Goal: Browse casually: Explore the website without a specific task or goal

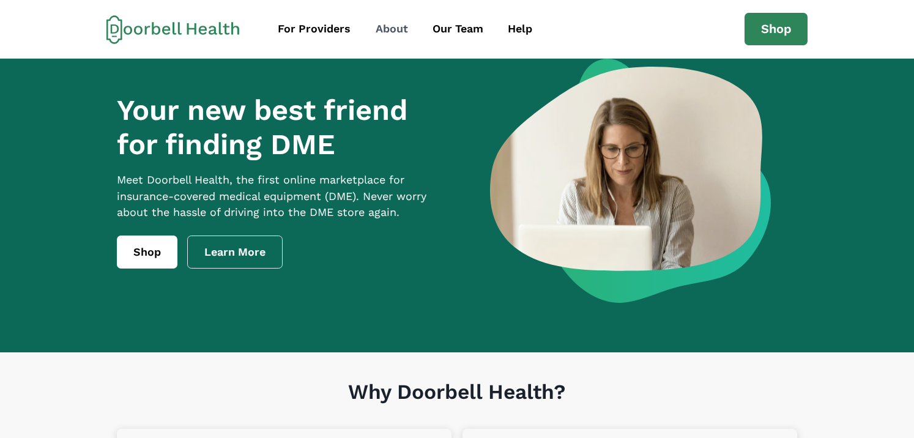
click at [397, 34] on div "About" at bounding box center [391, 29] width 32 height 17
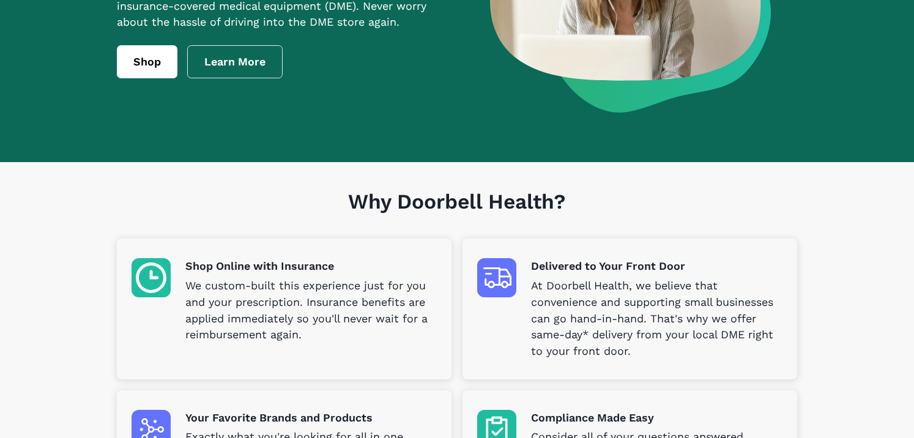
scroll to position [189, 0]
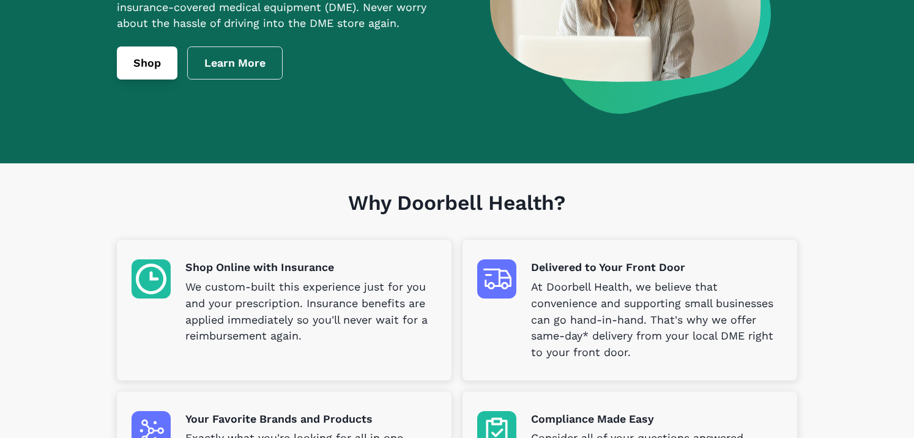
click at [140, 79] on link "Shop" at bounding box center [147, 62] width 61 height 33
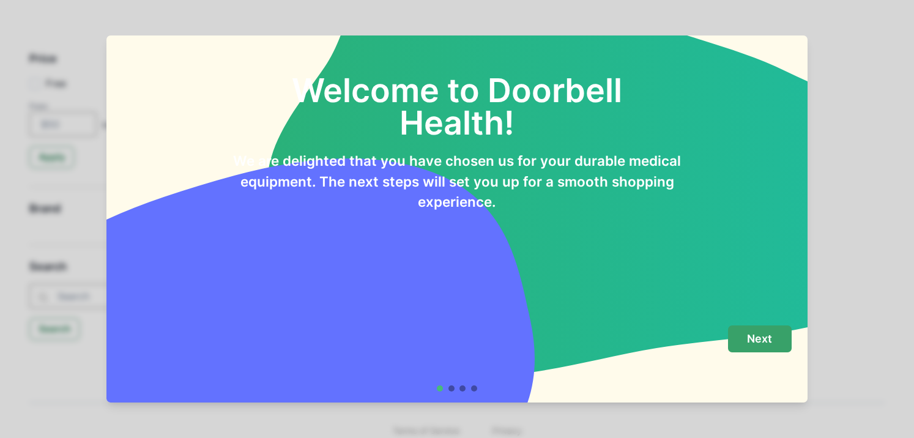
click at [759, 337] on p "Next" at bounding box center [759, 338] width 25 height 13
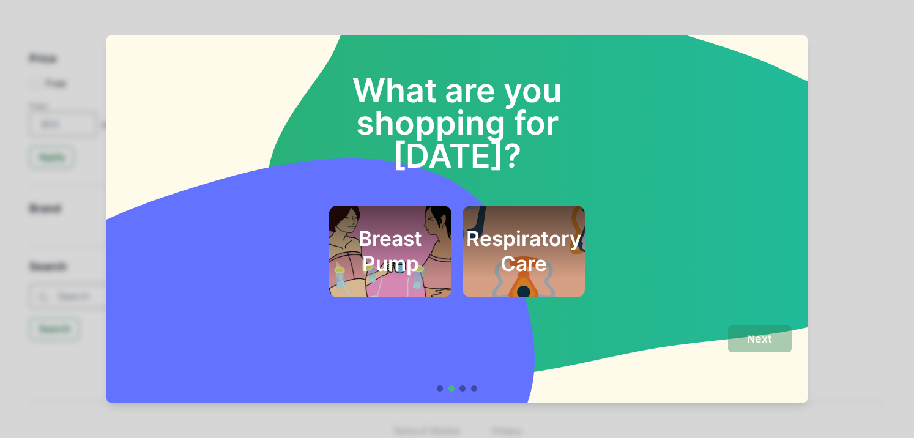
click at [407, 234] on h2 "Breast Pump" at bounding box center [389, 251] width 89 height 50
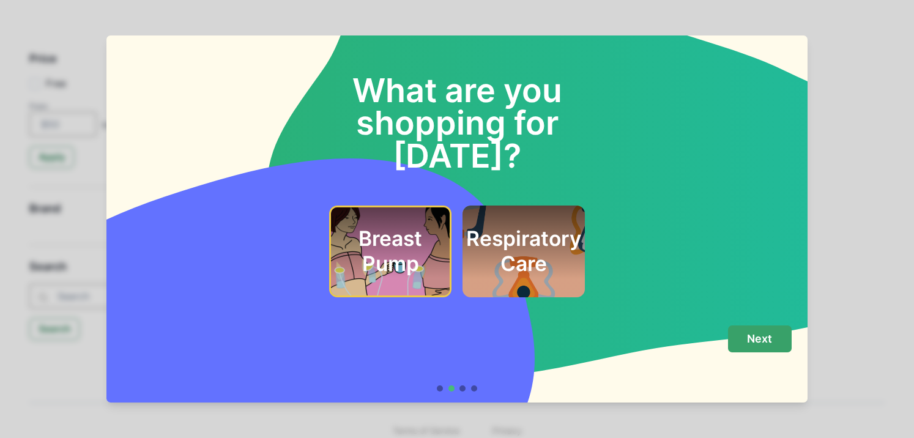
click at [740, 344] on button "Next" at bounding box center [760, 339] width 64 height 28
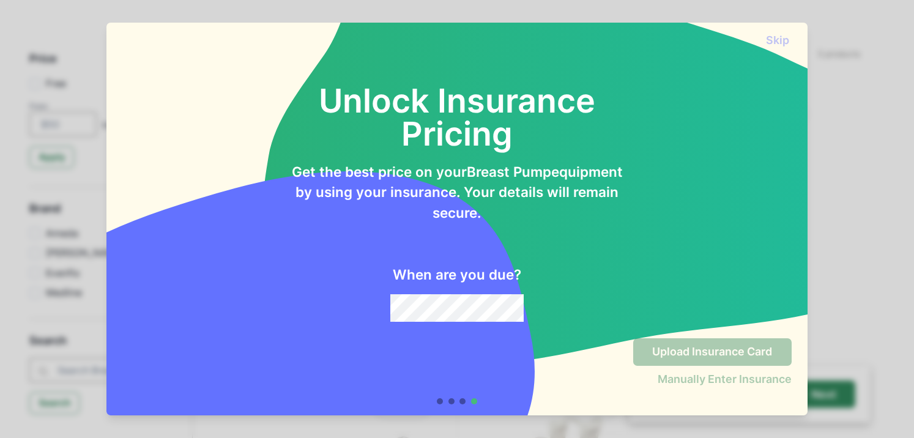
click at [845, 54] on div "Skip Unlock Insurance Pricing Get the best price on your Breast Pump equipment …" at bounding box center [457, 219] width 914 height 438
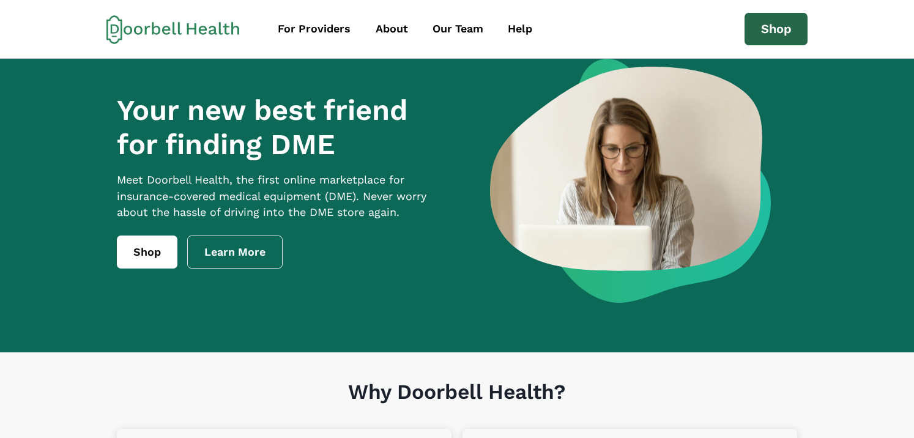
click at [759, 29] on link "Shop" at bounding box center [776, 29] width 64 height 33
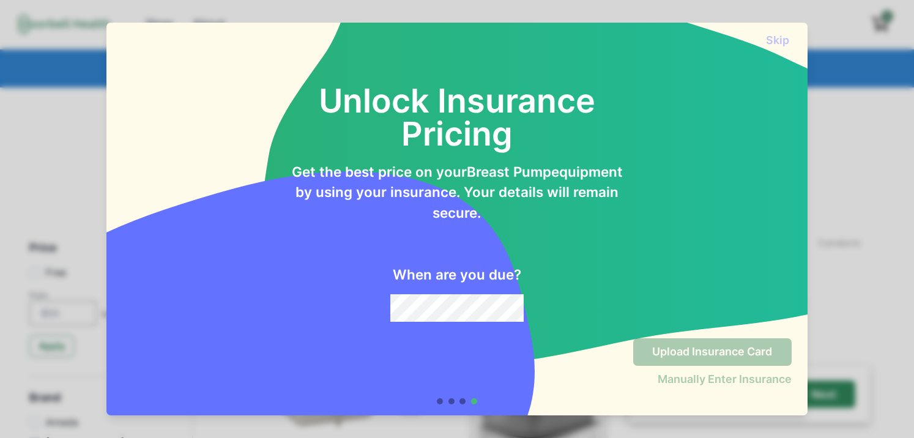
click at [762, 31] on div "Skip" at bounding box center [456, 35] width 701 height 24
click at [850, 87] on div "Skip Unlock Insurance Pricing Get the best price on your Breast Pump equipment …" at bounding box center [457, 219] width 914 height 438
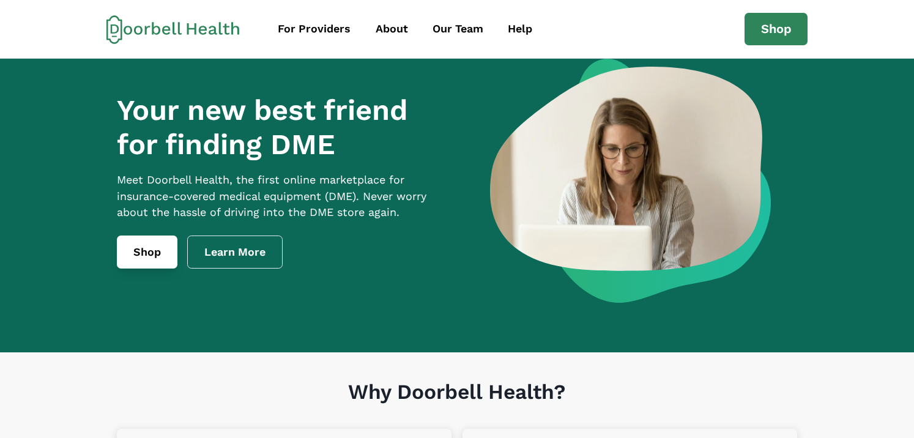
click at [146, 268] on link "Shop" at bounding box center [147, 251] width 61 height 33
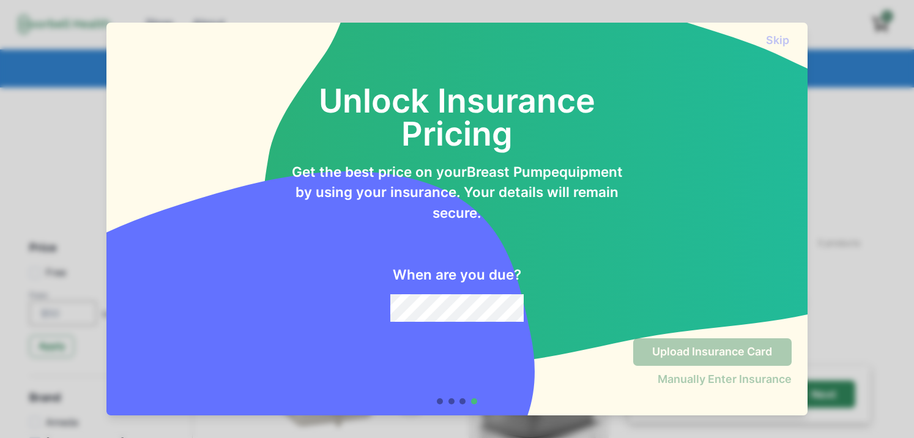
click at [495, 322] on div "Unlock Insurance Pricing Get the best price on your Breast Pump equipment by us…" at bounding box center [456, 186] width 701 height 281
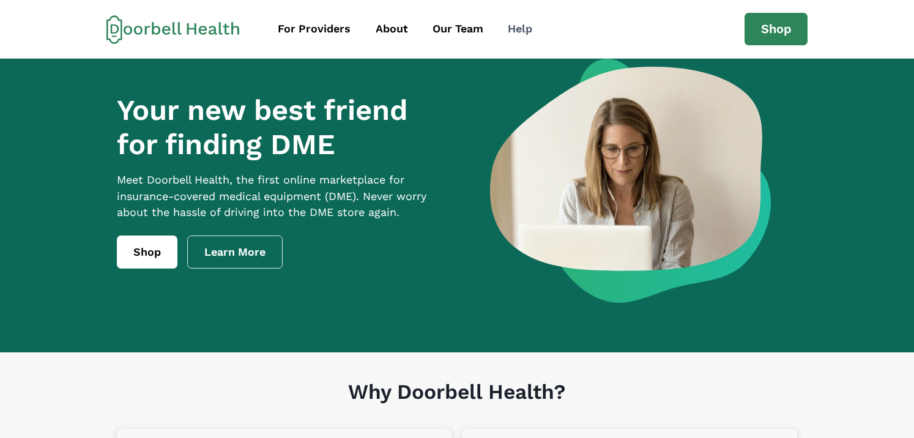
click at [517, 29] on div "Help" at bounding box center [520, 29] width 24 height 17
click at [396, 104] on div "Your new best friend for finding DME Meet [PERSON_NAME] Health, the first onlin…" at bounding box center [456, 181] width 679 height 244
